Goal: Check status: Check status

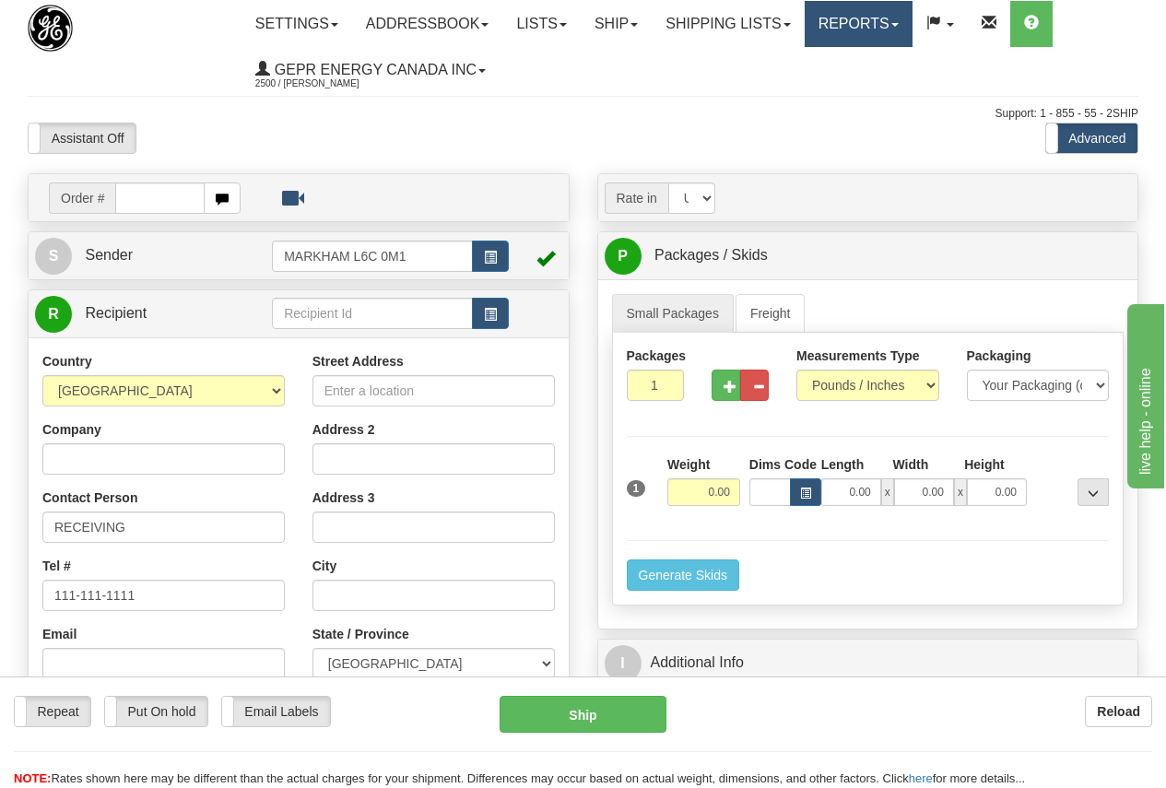
click at [875, 14] on link "Reports" at bounding box center [859, 24] width 108 height 46
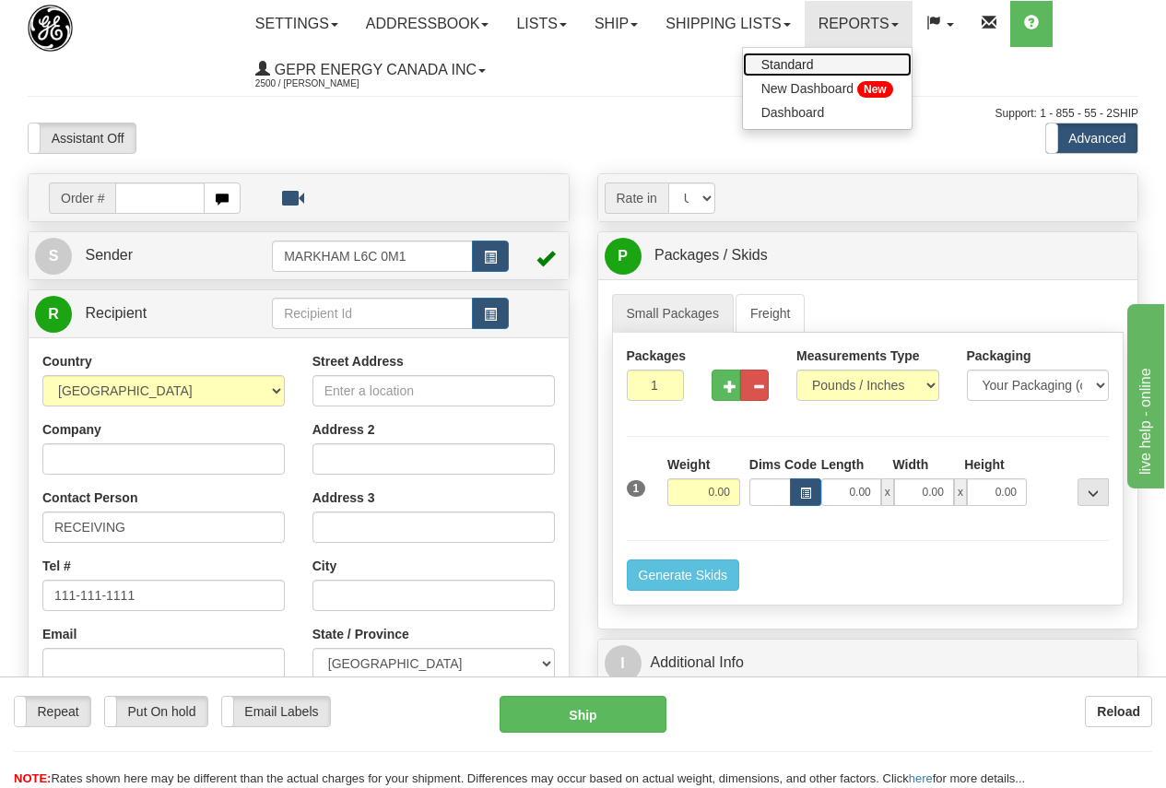
click at [814, 58] on span "Standard" at bounding box center [787, 64] width 53 height 15
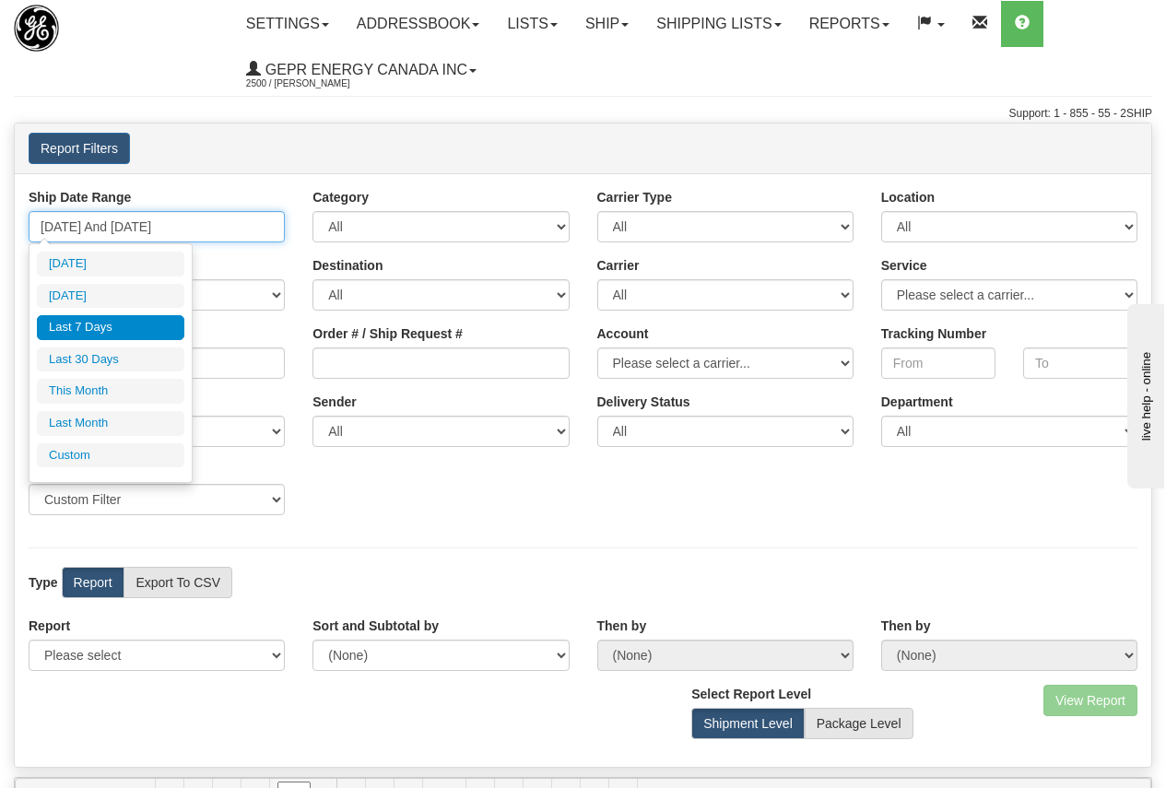
click at [140, 223] on input "09/19/2025 And 09/25/2025" at bounding box center [157, 226] width 256 height 31
click at [118, 299] on li "Yesterday" at bounding box center [110, 296] width 147 height 25
type input "09/24/2025 And 09/24/2025"
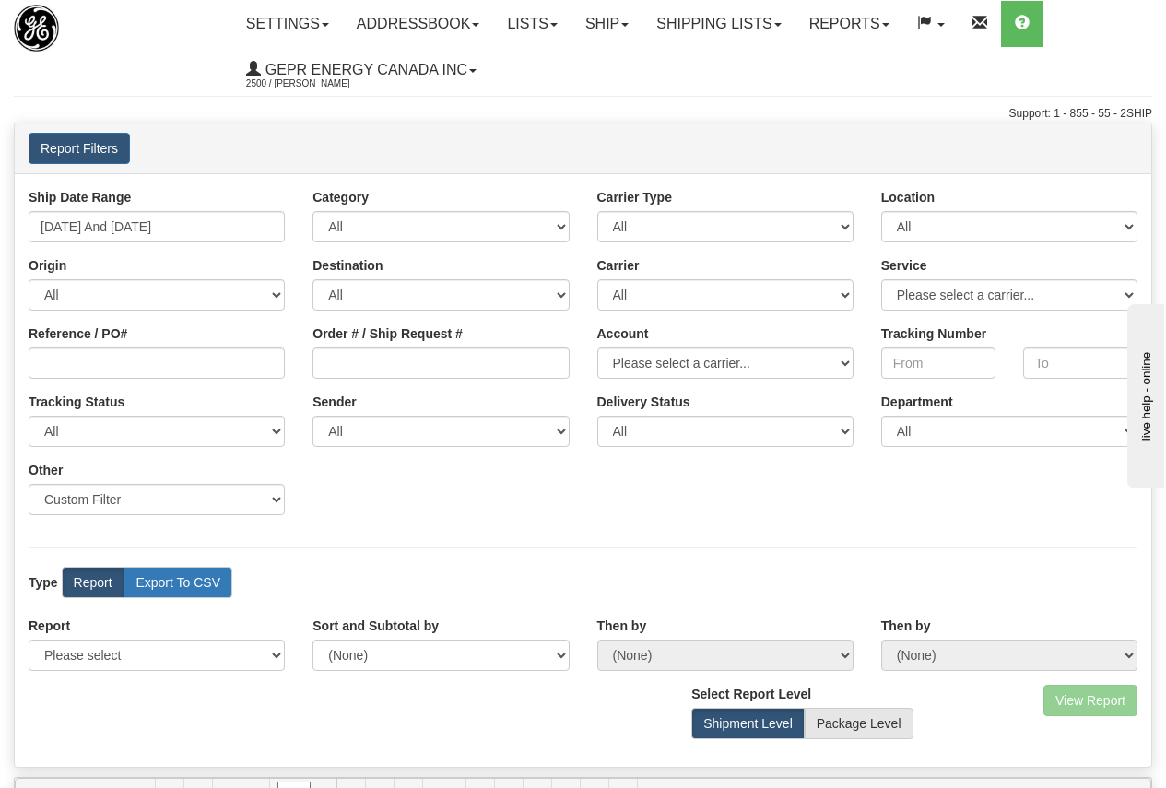
click at [173, 573] on label "Export To CSV" at bounding box center [178, 582] width 109 height 31
radio input "true"
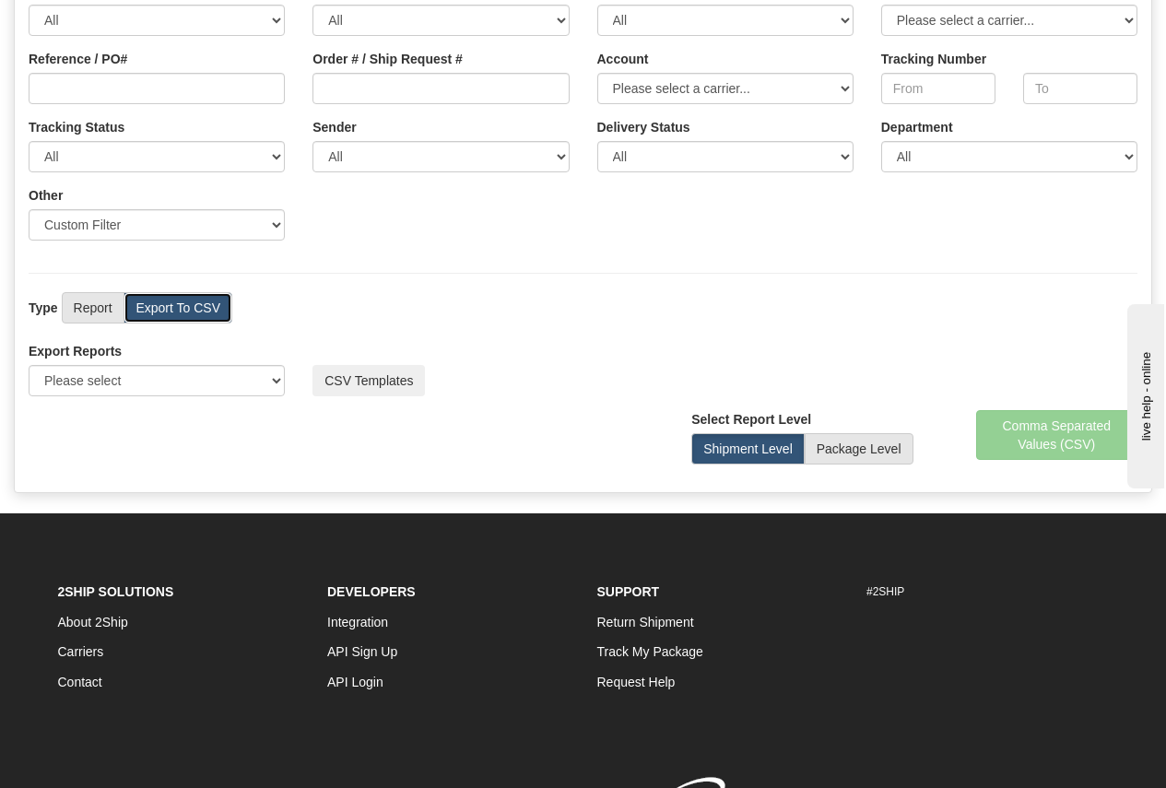
scroll to position [277, 0]
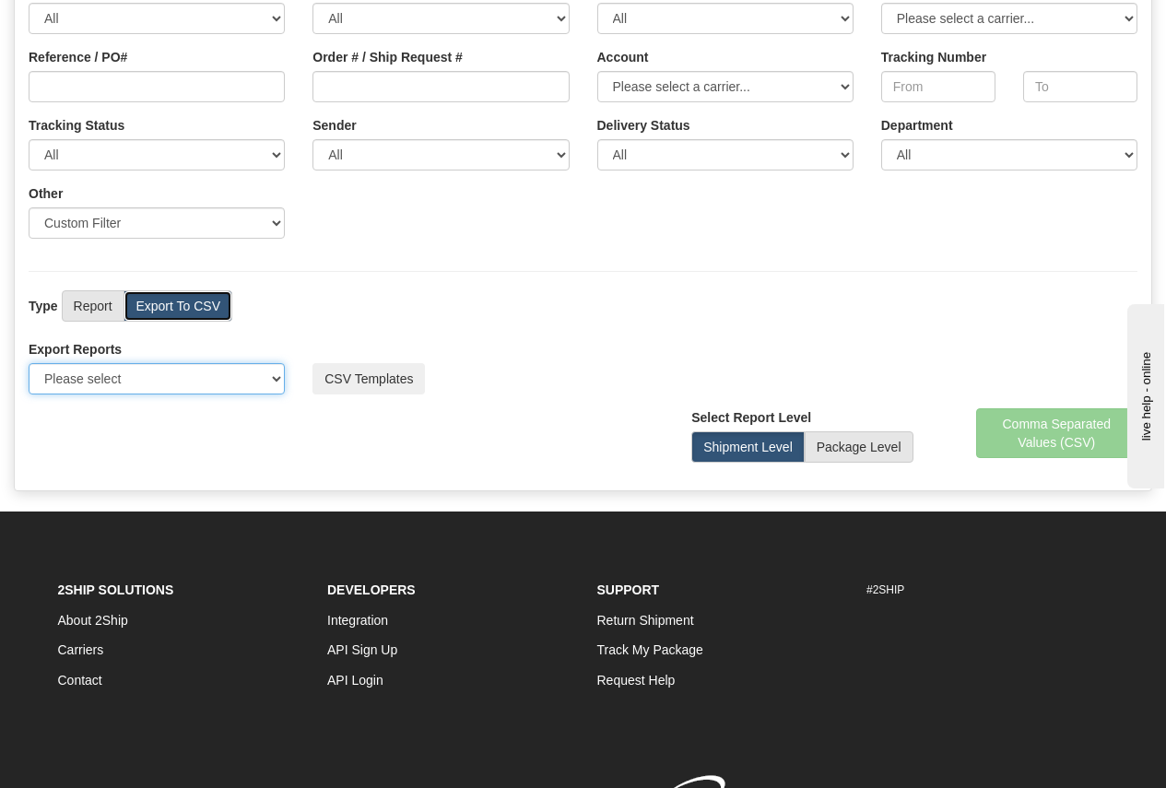
click at [277, 381] on select "Please select US Imports Section 321 US Imports Section 321 V2 US Imports Secti…" at bounding box center [157, 378] width 256 height 31
select select "211"
click at [29, 363] on select "Please select US Imports Section 321 US Imports Section 321 V2 US Imports Secti…" at bounding box center [157, 378] width 256 height 31
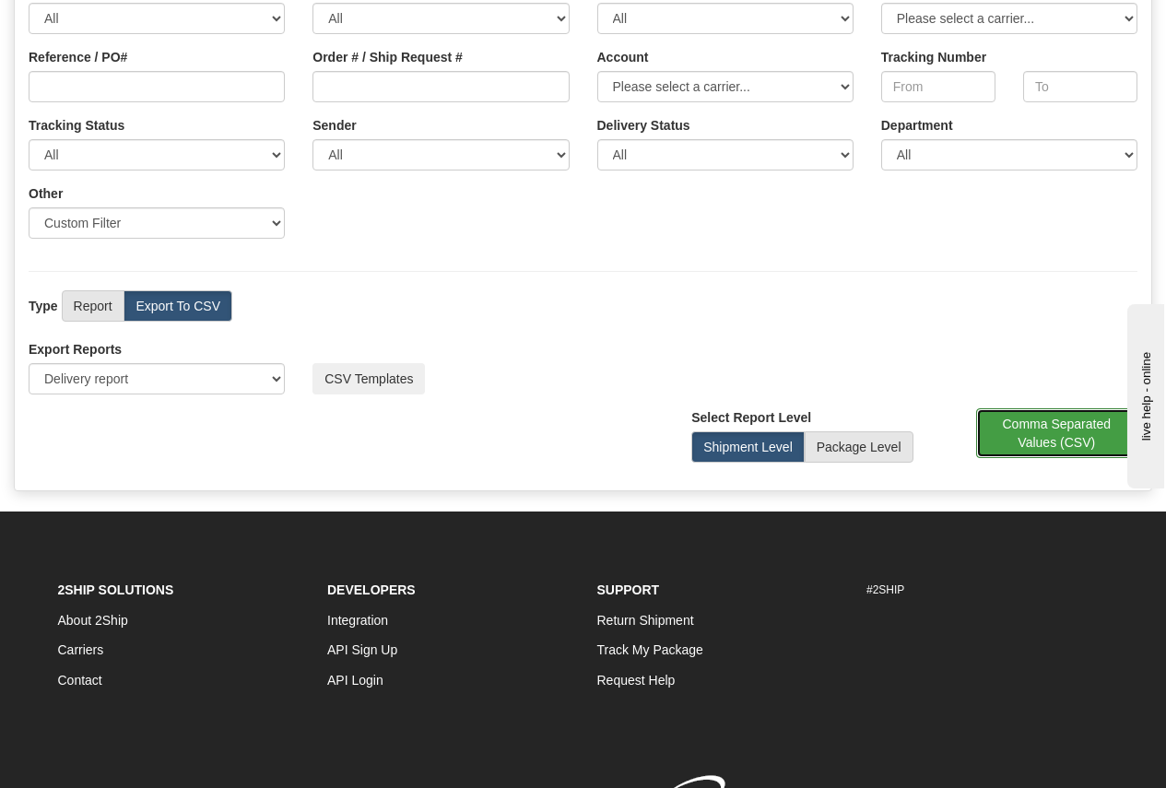
click at [1055, 432] on button "Comma Separated Values (CSV)" at bounding box center [1057, 433] width 162 height 50
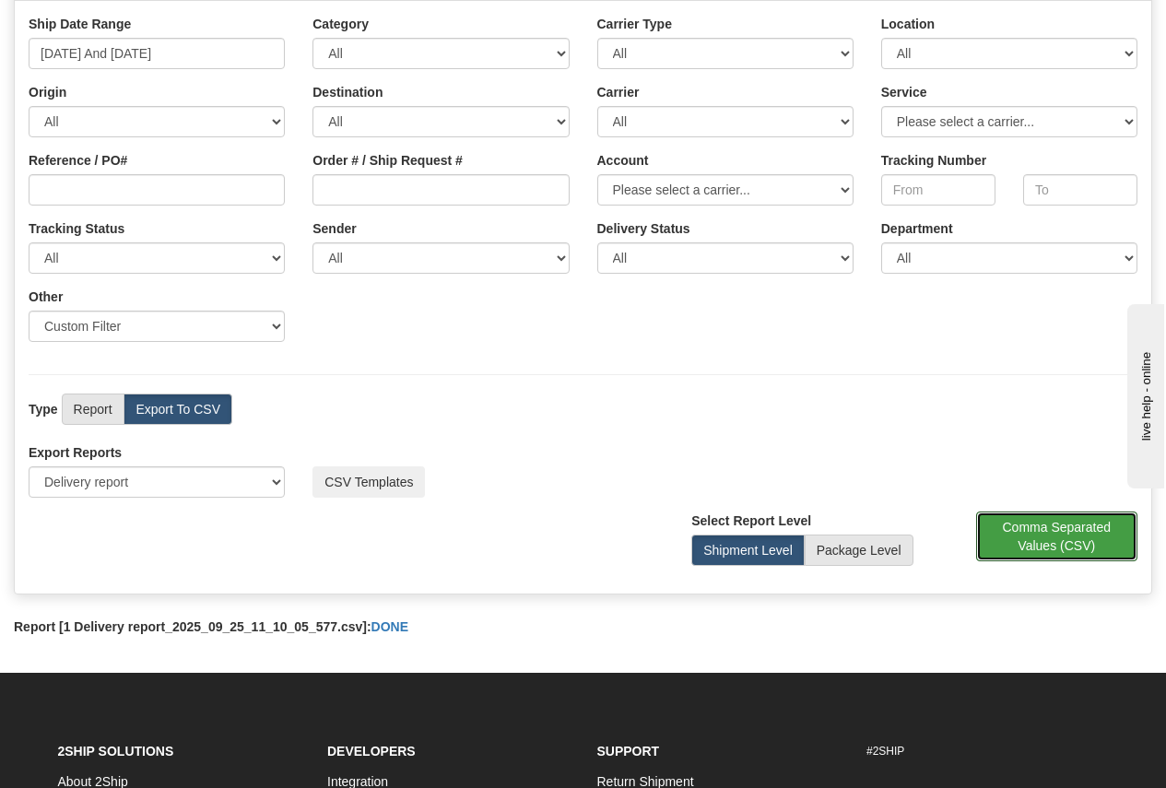
scroll to position [0, 0]
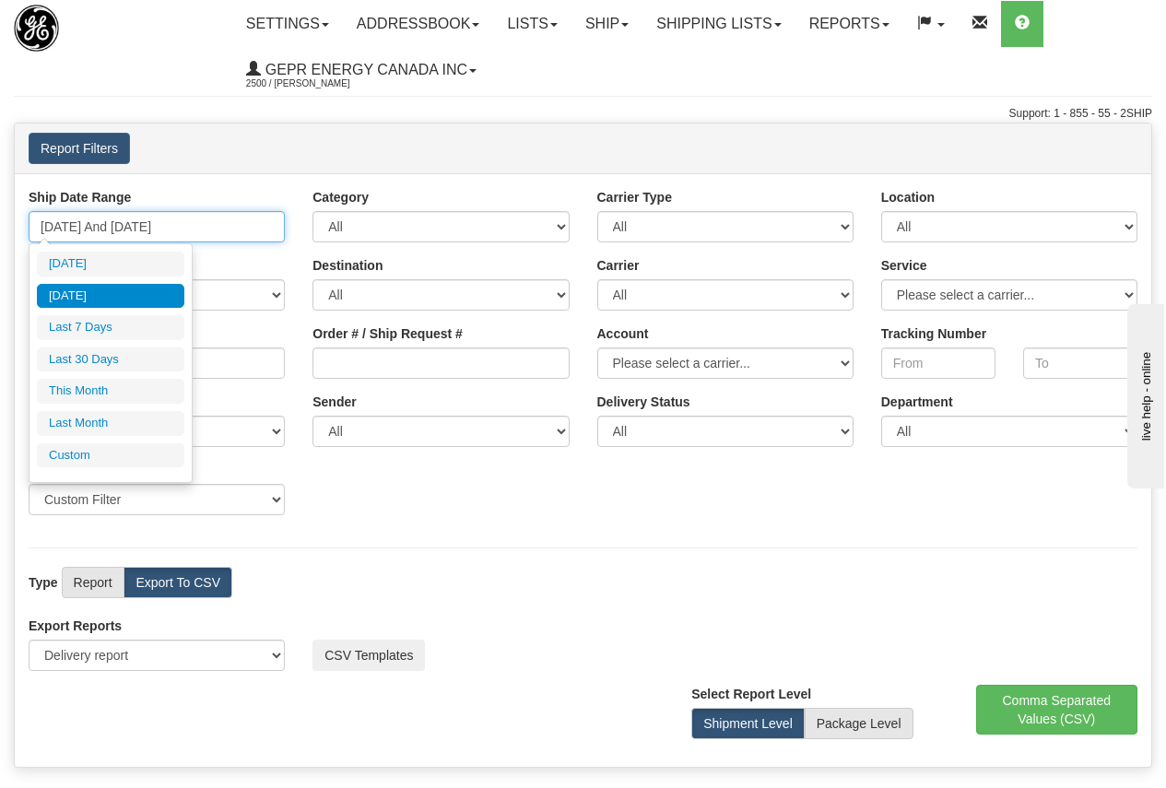
click at [133, 227] on input "09/24/2025 And 09/24/2025" at bounding box center [157, 226] width 256 height 31
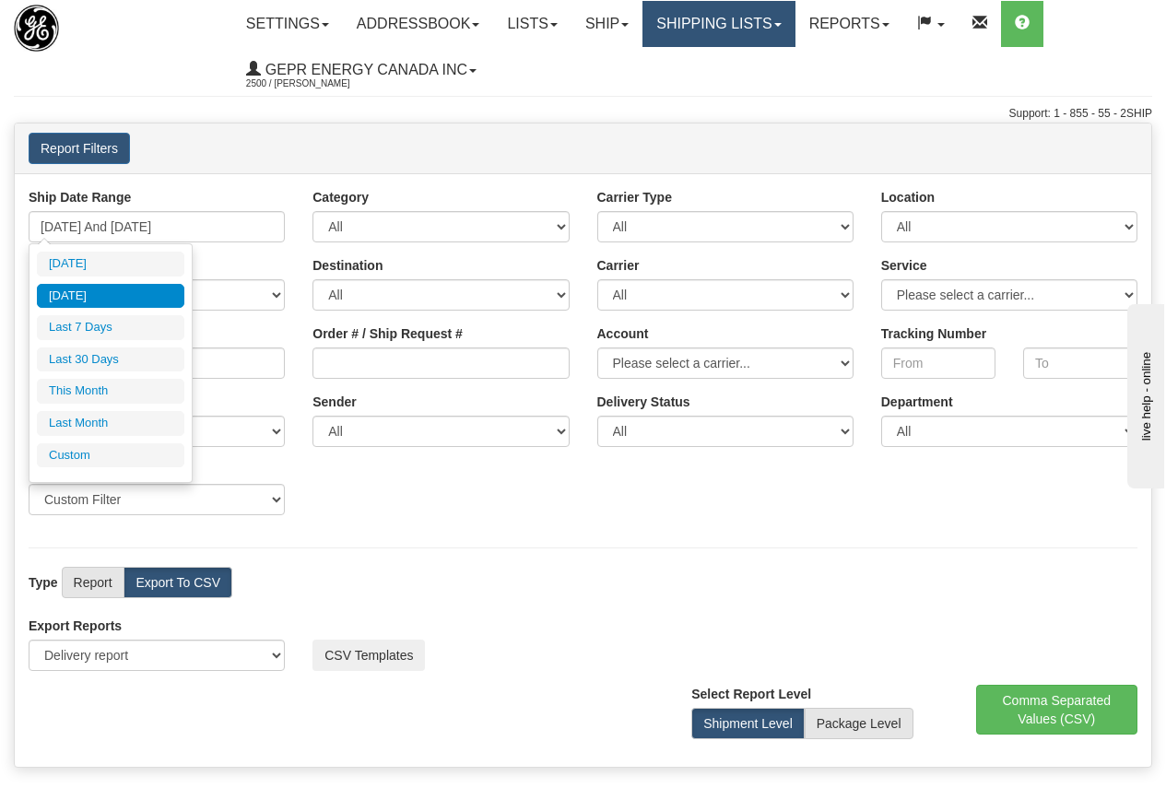
click at [745, 14] on link "Shipping lists" at bounding box center [719, 24] width 152 height 46
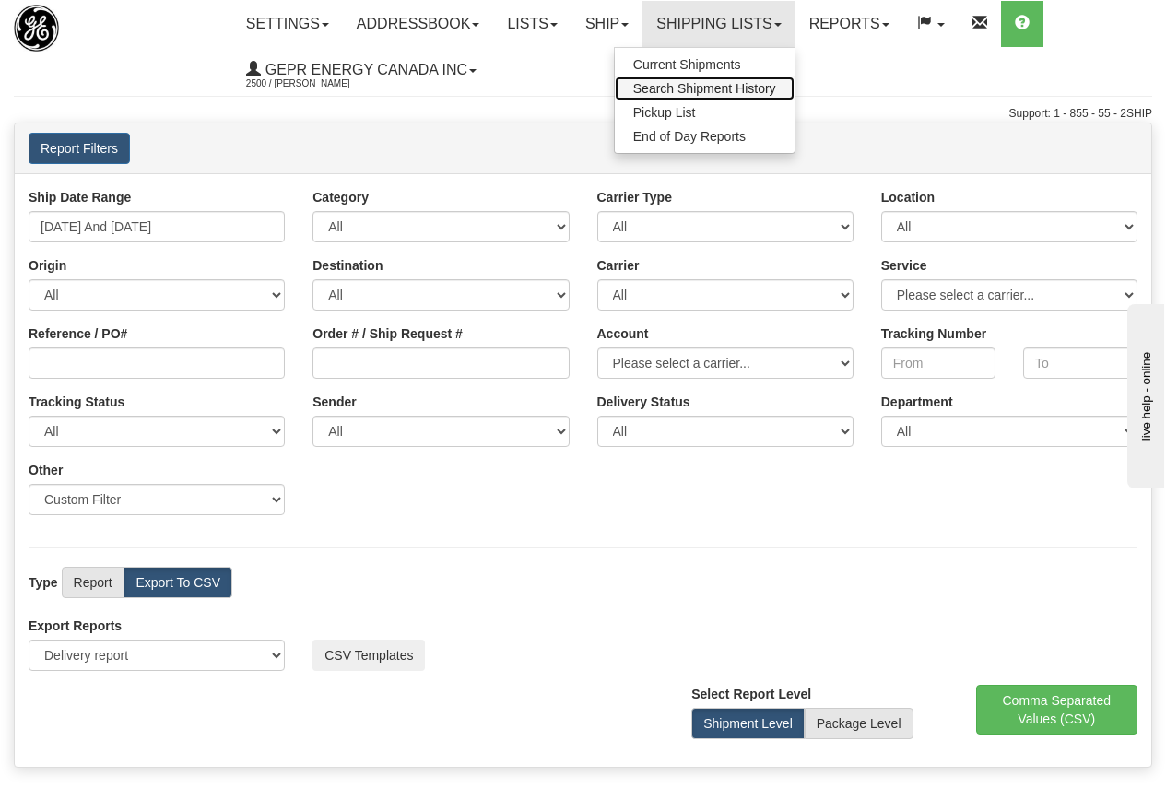
click at [722, 88] on span "Search Shipment History" at bounding box center [704, 88] width 143 height 15
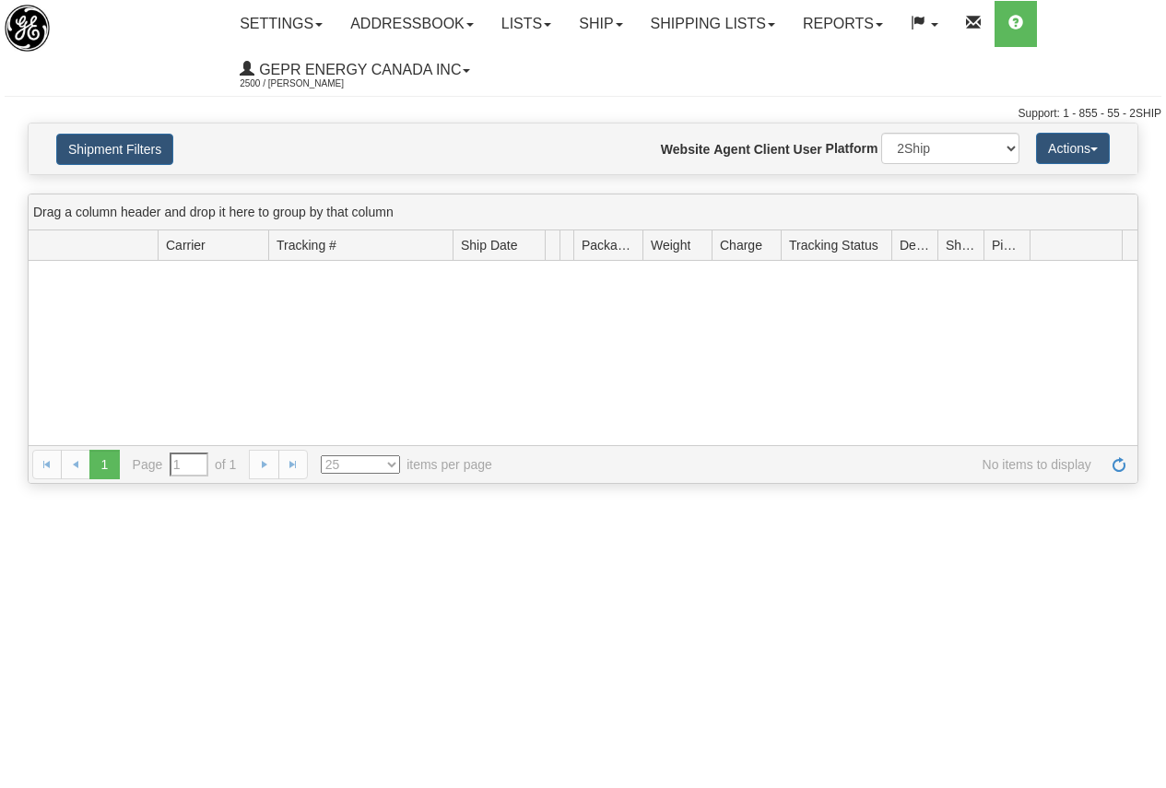
type input "From [DATE] To [DATE]"
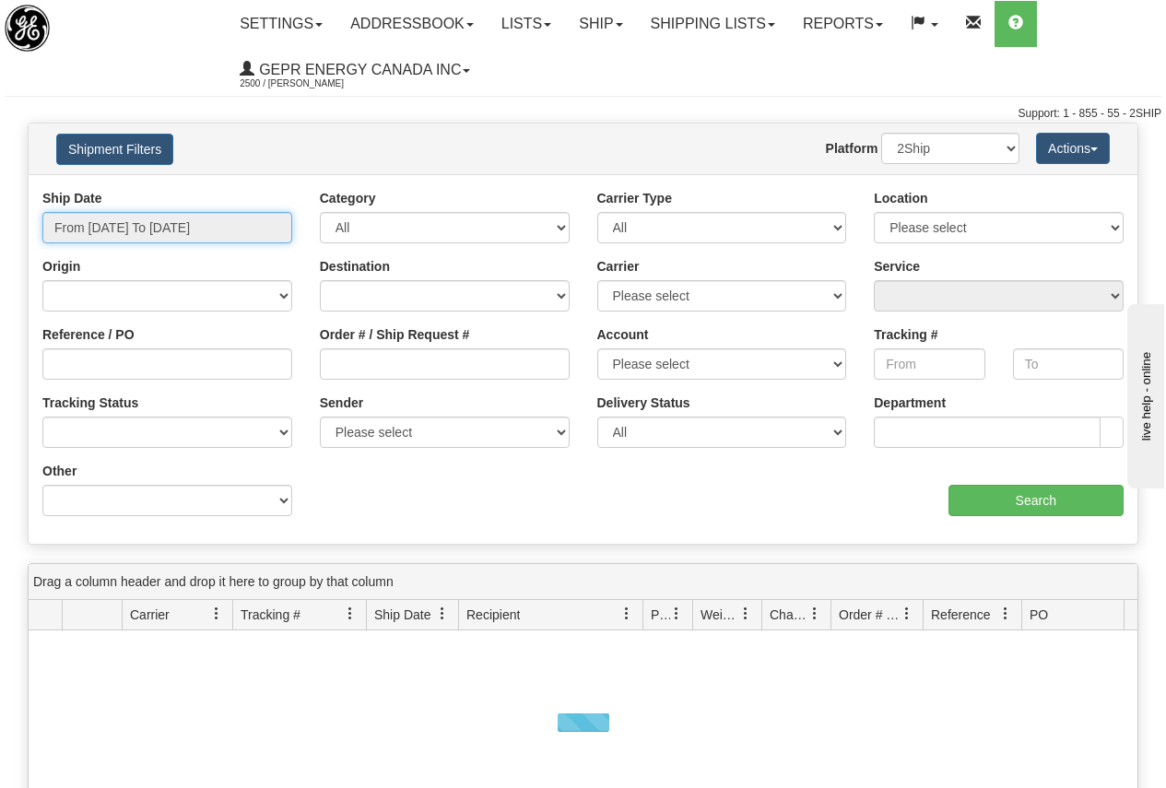
click at [124, 221] on input "From [DATE] To [DATE]" at bounding box center [167, 227] width 250 height 31
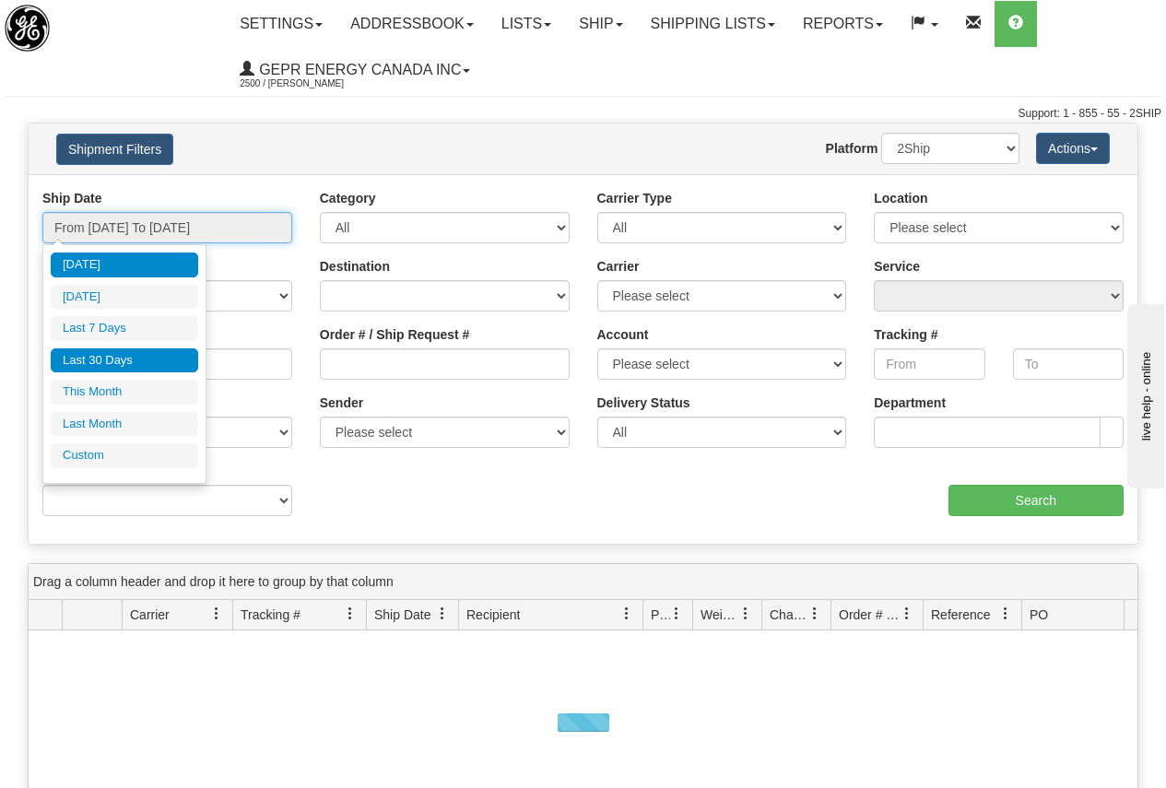
type input "[DATE]"
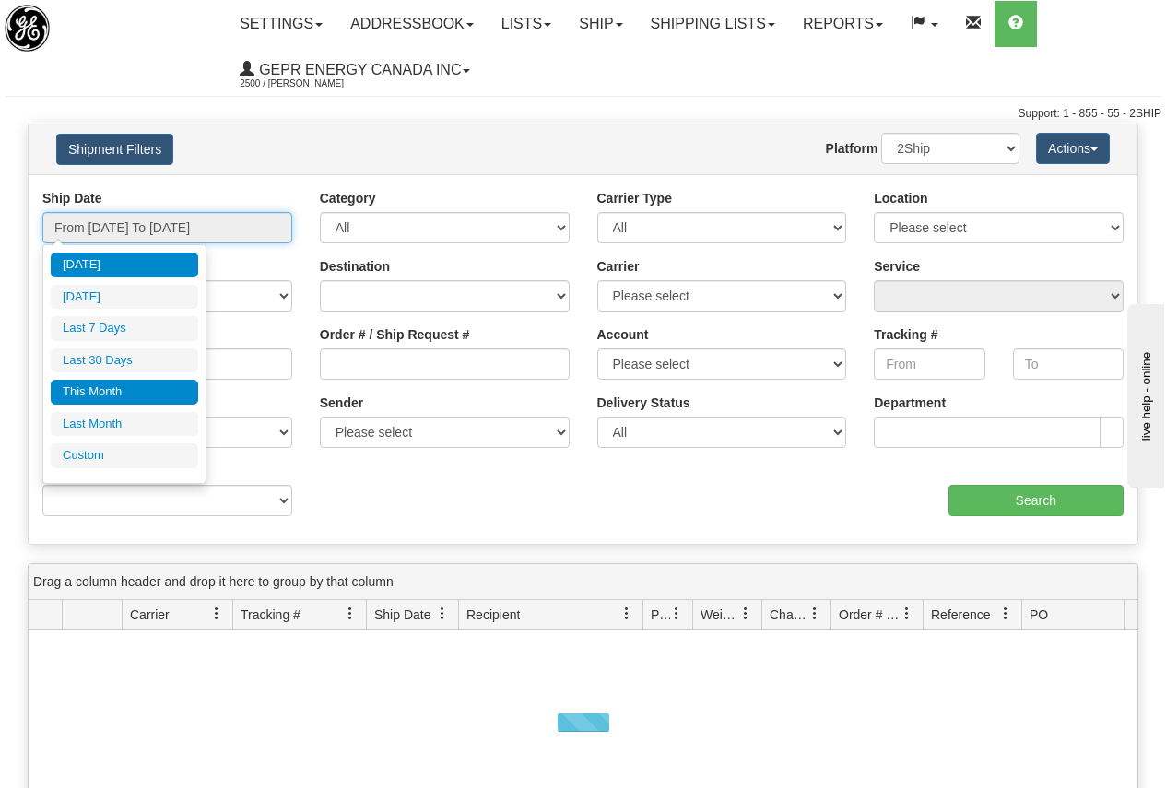
type input "[DATE]"
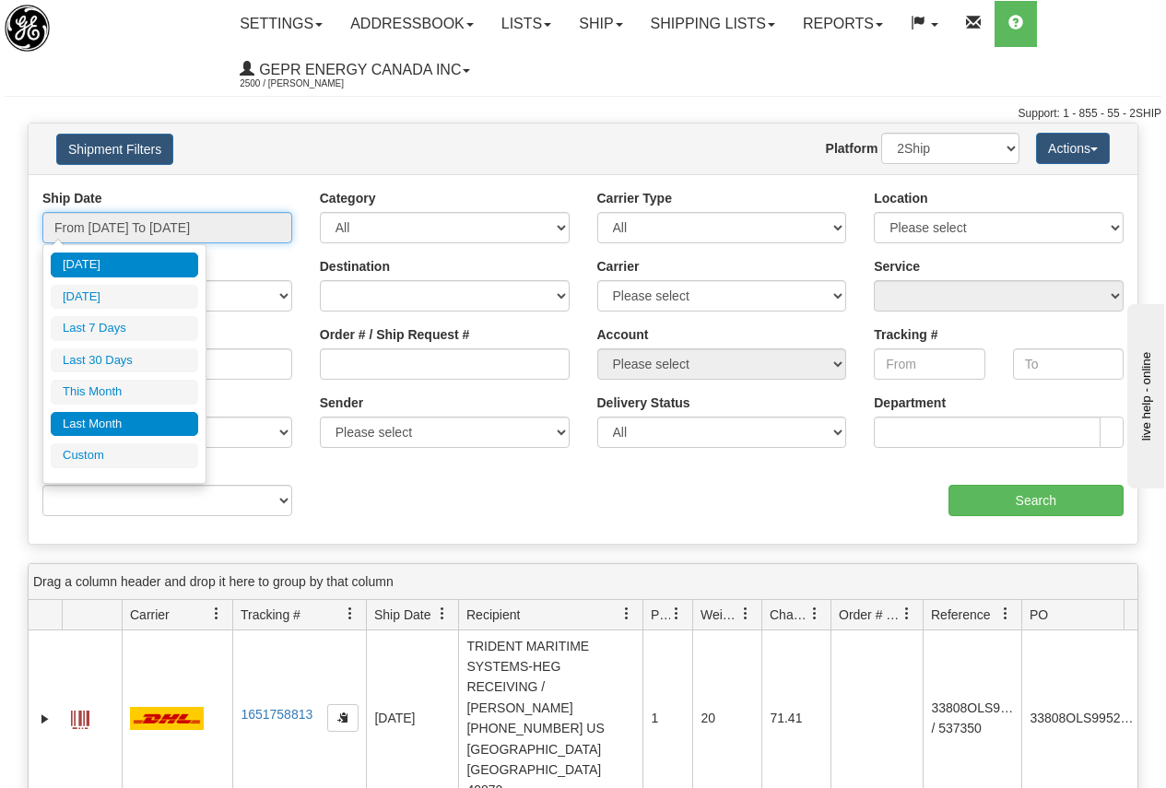
type input "[DATE]"
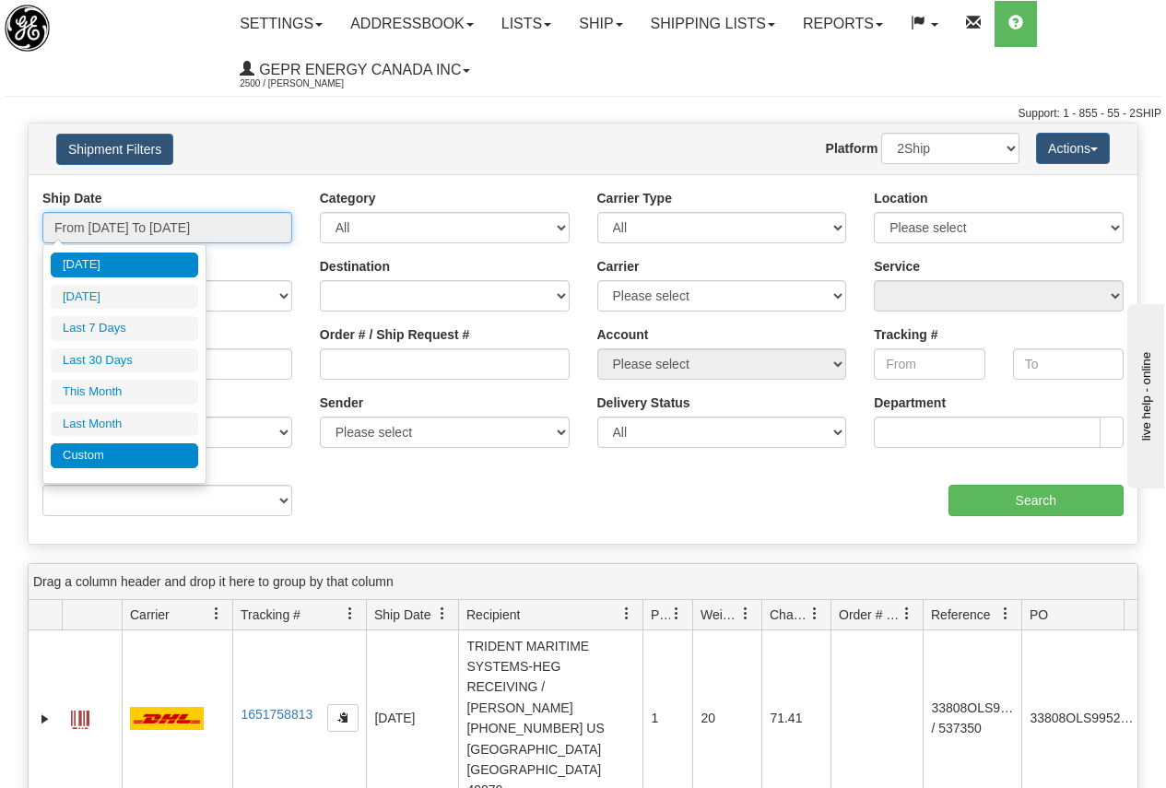
type input "[DATE]"
click at [102, 451] on li "Custom" at bounding box center [124, 455] width 147 height 25
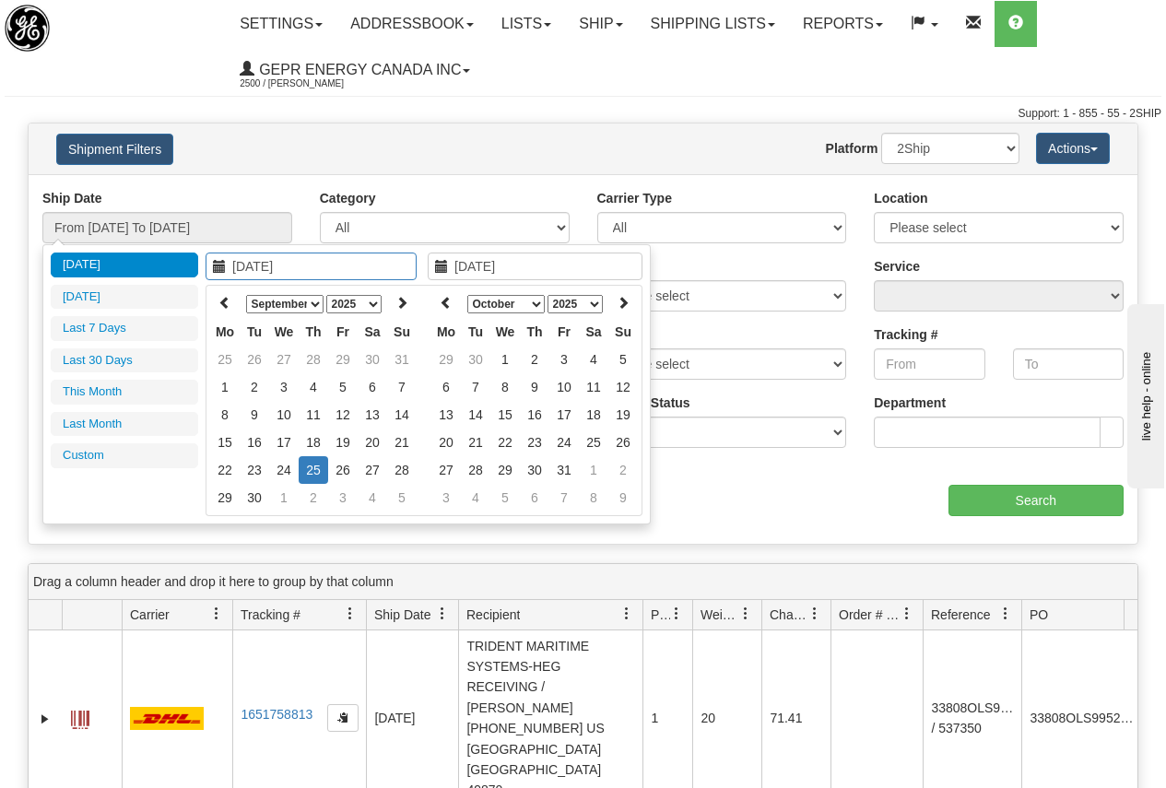
type input "[DATE]"
click at [228, 307] on icon at bounding box center [224, 302] width 13 height 13
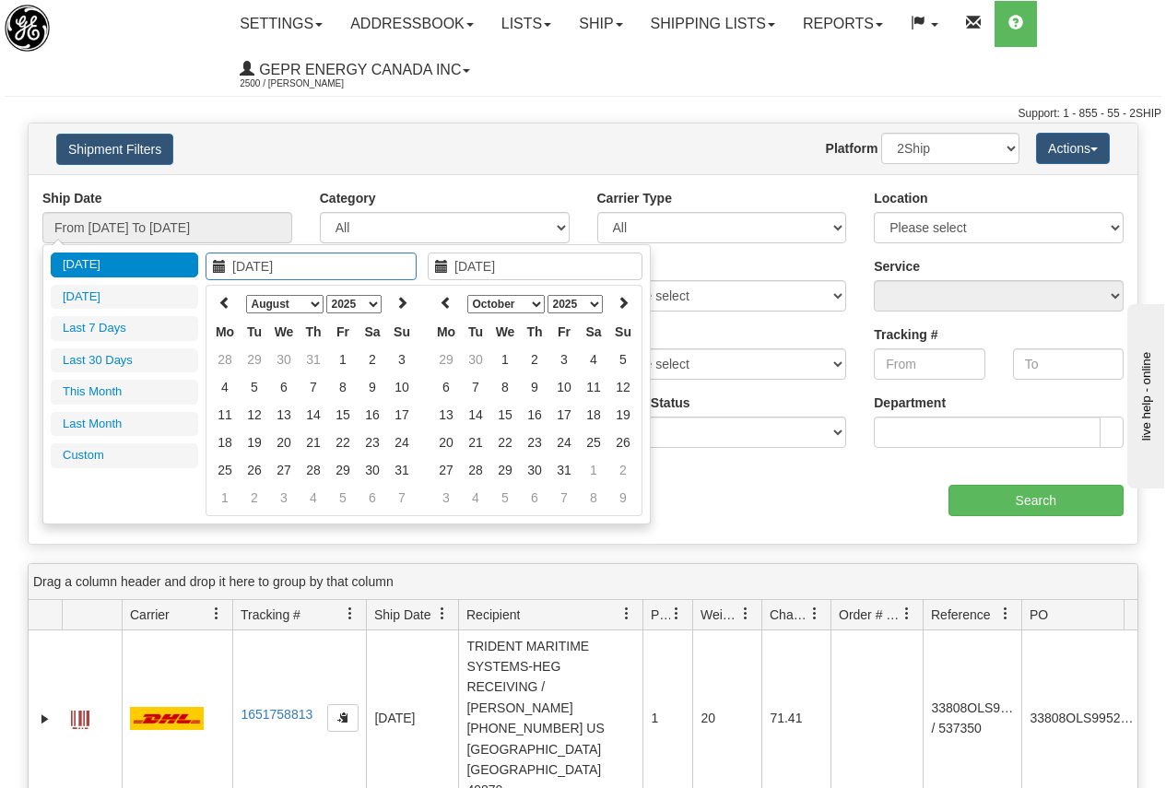
click at [228, 307] on icon at bounding box center [224, 302] width 13 height 13
type input "[DATE]"
click at [255, 360] on td "27" at bounding box center [254, 360] width 29 height 28
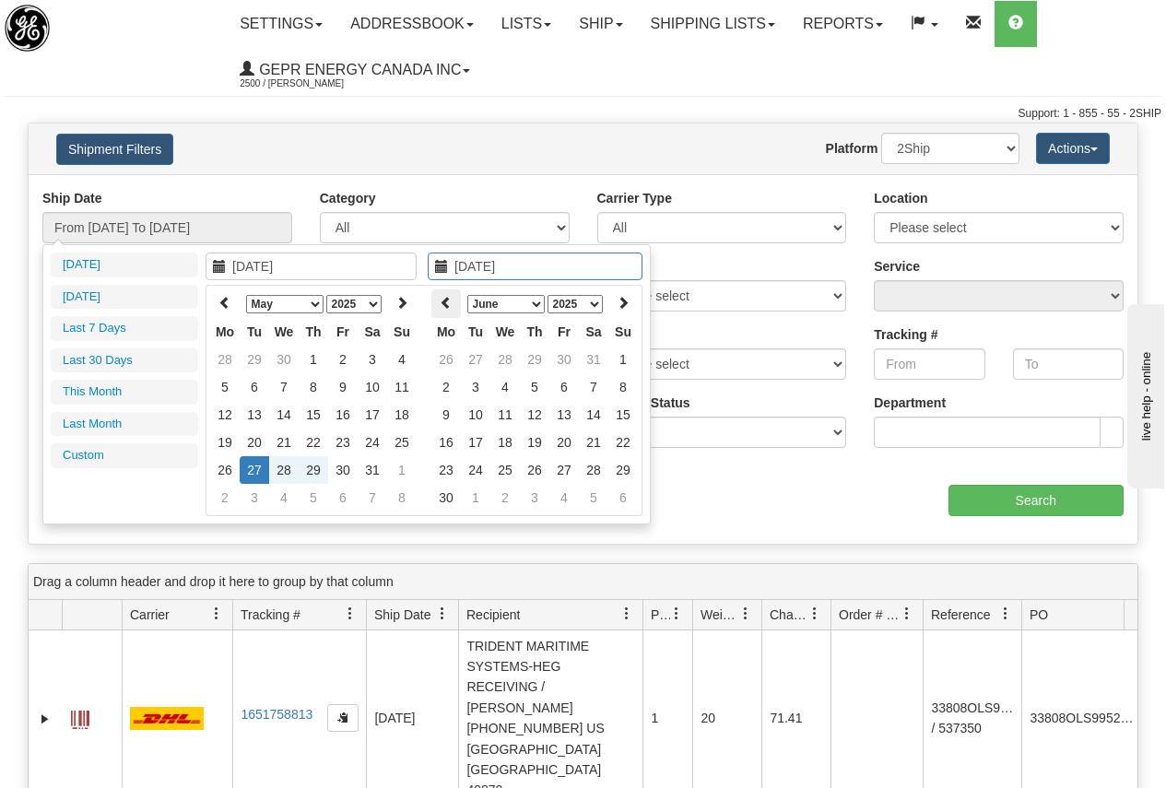
click at [448, 299] on icon at bounding box center [446, 302] width 13 height 13
click at [533, 302] on select "January February March April May June July August September October November De…" at bounding box center [505, 304] width 77 height 18
type input "[DATE]"
click at [538, 385] on td "9" at bounding box center [534, 387] width 29 height 28
type input "From [DATE] To [DATE]"
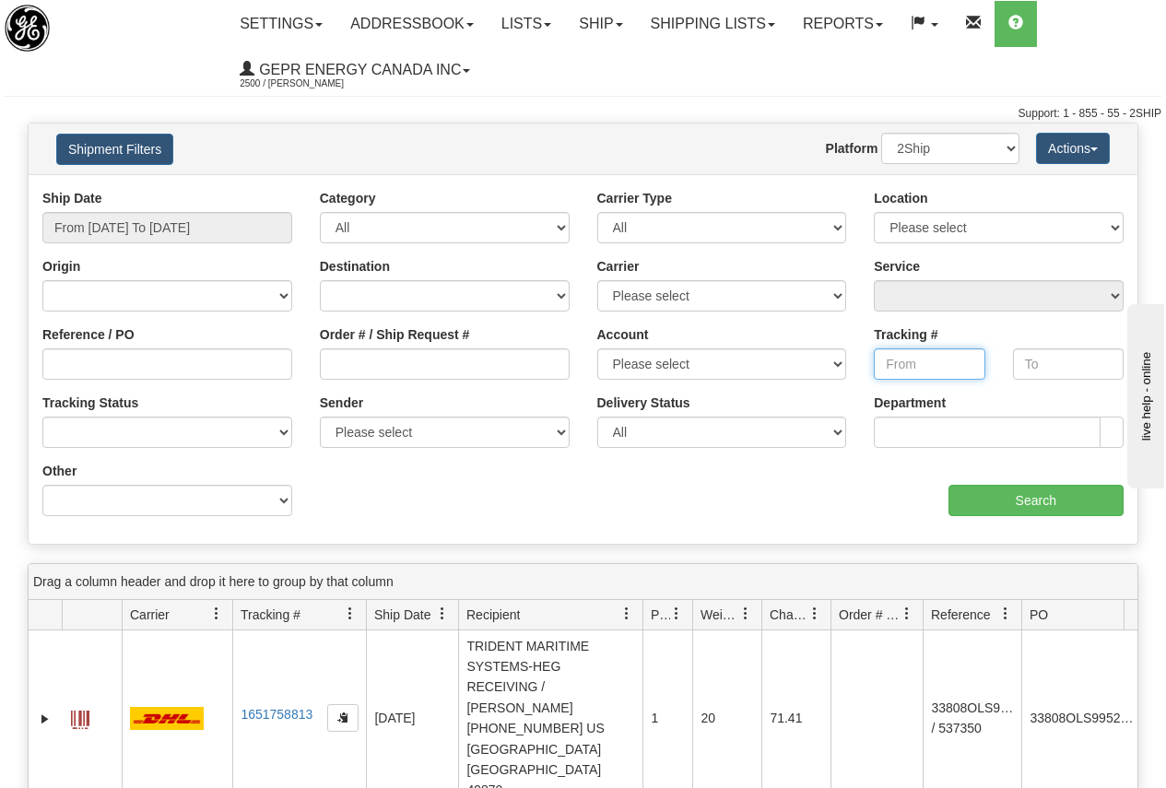
click at [902, 364] on input "Tracking #" at bounding box center [929, 363] width 111 height 31
paste input "Fedex 390419261746"
click at [1048, 497] on input "Search" at bounding box center [1037, 500] width 176 height 31
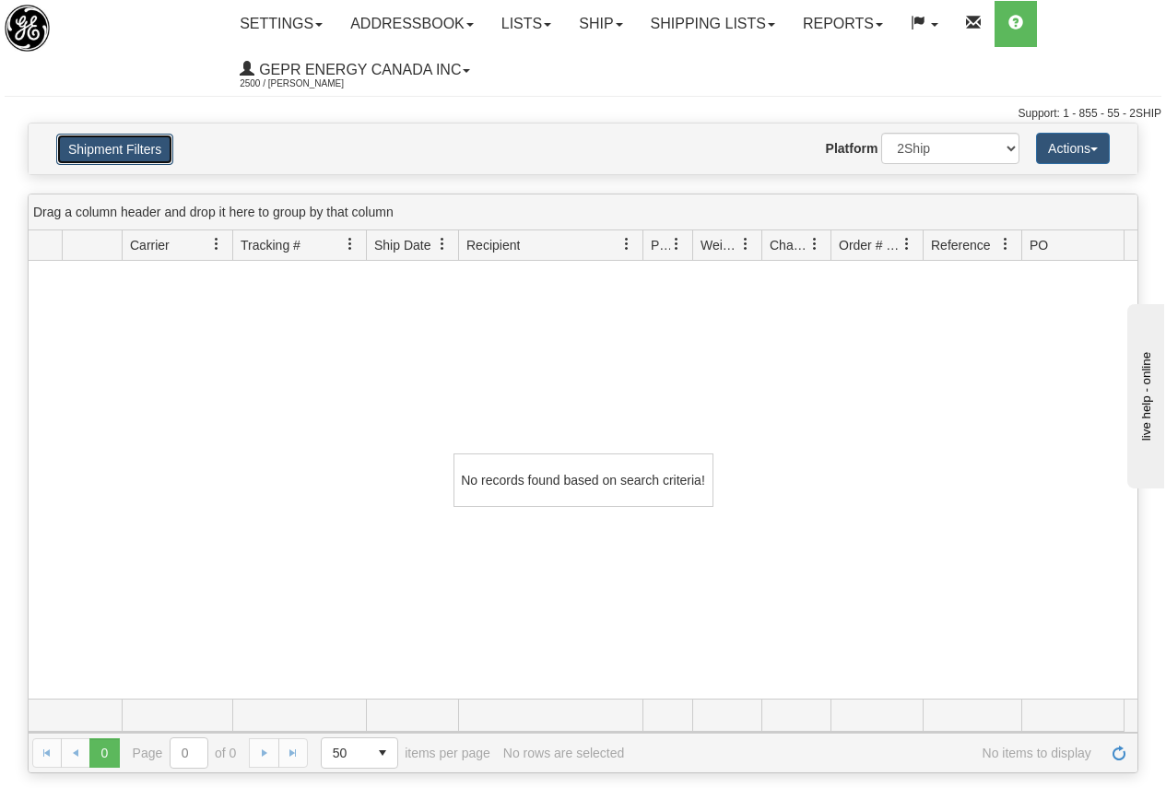
click at [132, 145] on button "Shipment Filters" at bounding box center [114, 149] width 117 height 31
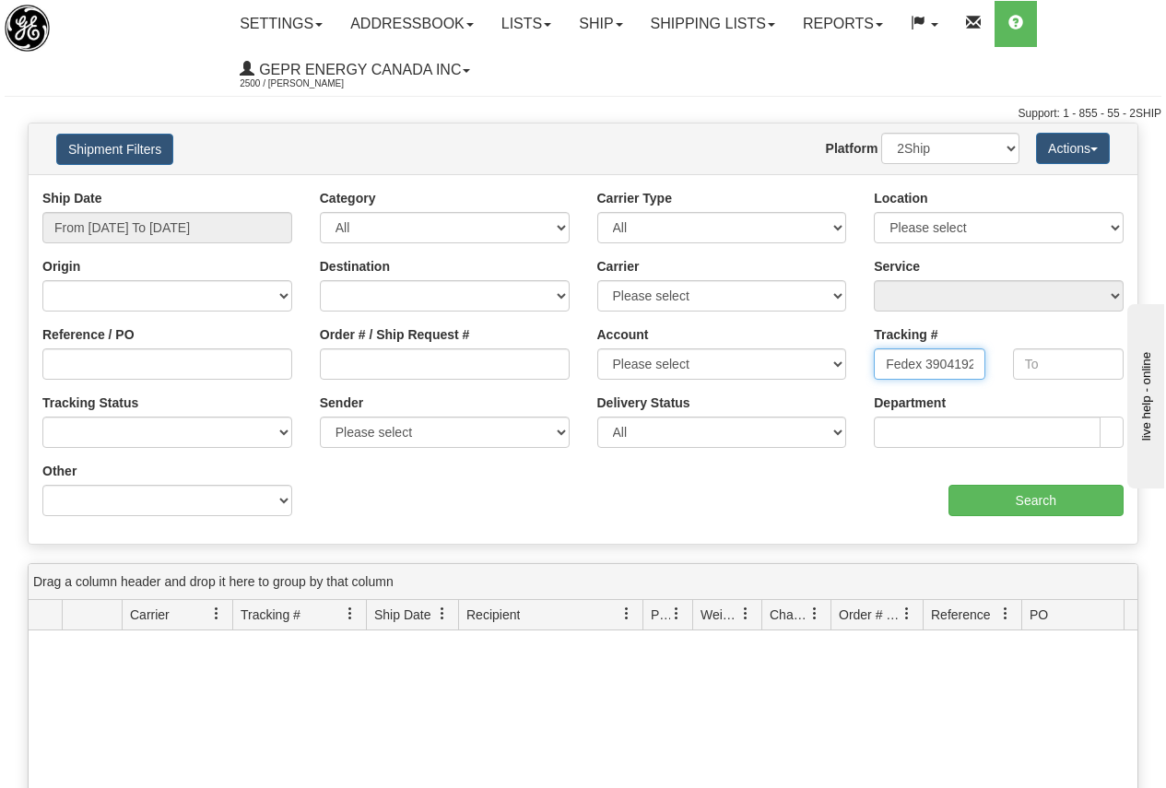
click at [926, 365] on input "Fedex 390419261746" at bounding box center [929, 363] width 111 height 31
type input "390419261746"
click at [1044, 497] on input "Search" at bounding box center [1037, 500] width 176 height 31
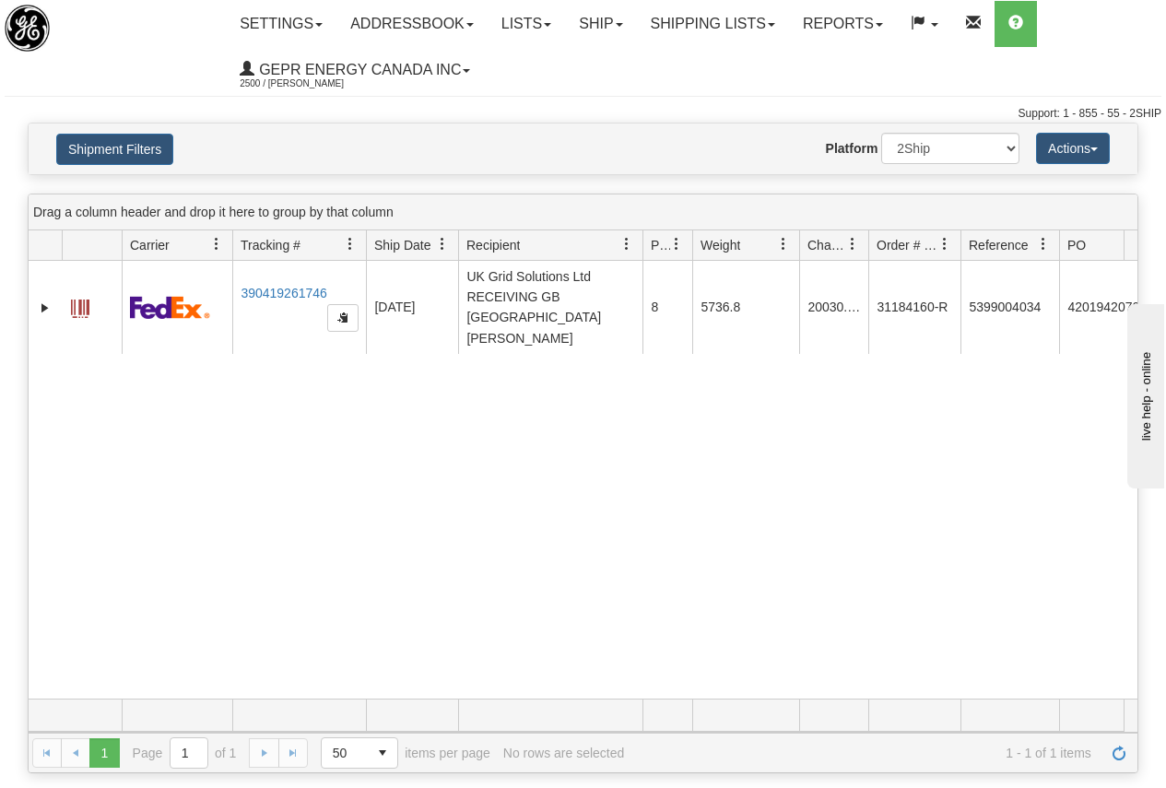
drag, startPoint x: 760, startPoint y: 243, endPoint x: 800, endPoint y: 237, distance: 40.2
click at [800, 237] on div "Id Client Id Carrier Tracking # Pro Number Ship Date Label Generation Date Send…" at bounding box center [577, 244] width 1096 height 29
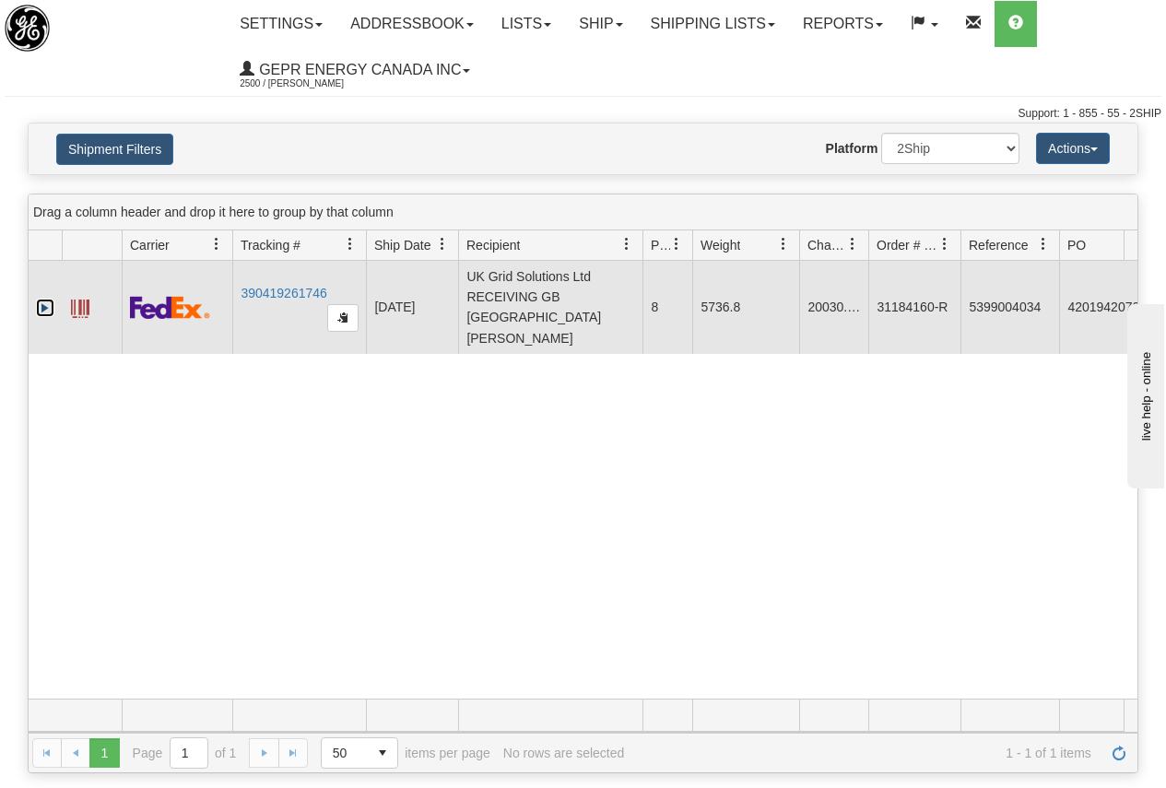
click at [43, 299] on link "Expand" at bounding box center [45, 308] width 18 height 18
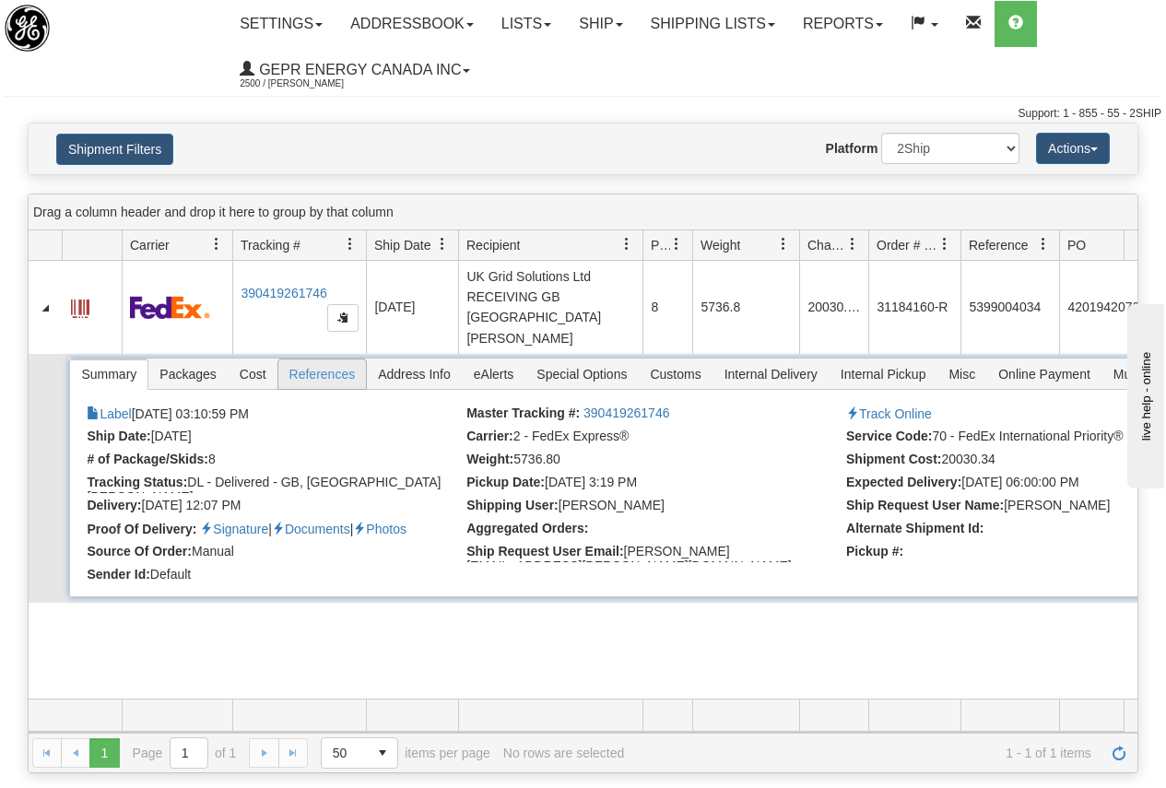
click at [324, 360] on span "References" at bounding box center [322, 374] width 88 height 29
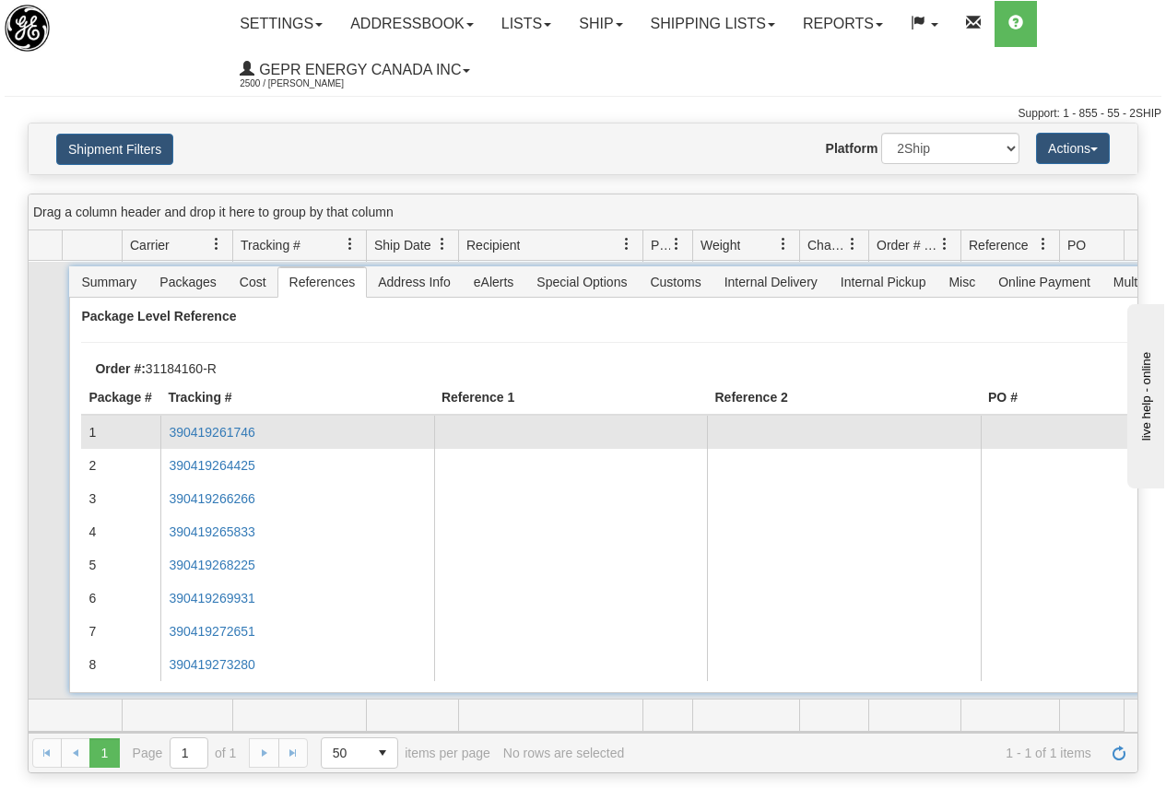
scroll to position [7, 0]
